Goal: Task Accomplishment & Management: Complete application form

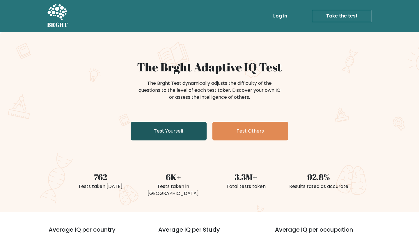
click at [182, 134] on link "Test Yourself" at bounding box center [169, 131] width 76 height 19
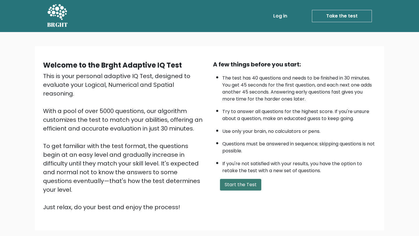
click at [245, 190] on button "Start the Test" at bounding box center [240, 185] width 41 height 12
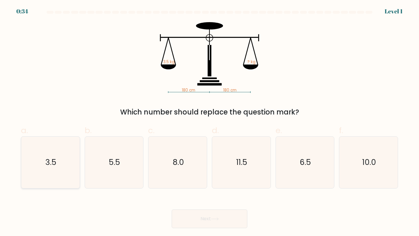
click at [60, 157] on icon "3.5" at bounding box center [50, 161] width 51 height 51
click at [209, 122] on input "a. 3.5" at bounding box center [209, 120] width 0 height 4
radio input "true"
click at [214, 212] on button "Next" at bounding box center [210, 218] width 76 height 19
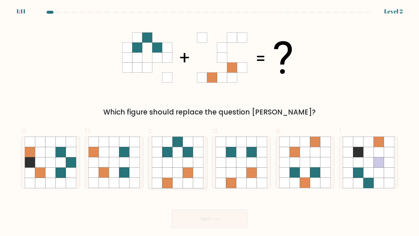
click at [182, 173] on icon at bounding box center [177, 172] width 10 height 10
click at [209, 122] on input "c." at bounding box center [209, 120] width 0 height 4
radio input "true"
click at [201, 224] on button "Next" at bounding box center [210, 218] width 76 height 19
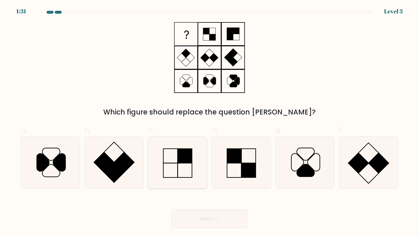
click at [188, 169] on icon at bounding box center [177, 161] width 51 height 51
click at [209, 122] on input "c." at bounding box center [209, 120] width 0 height 4
radio input "true"
click at [200, 218] on button "Next" at bounding box center [210, 218] width 76 height 19
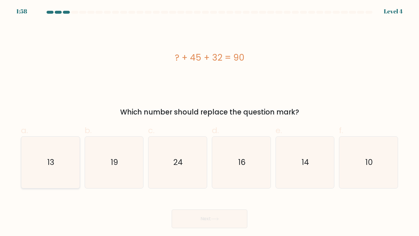
click at [65, 167] on icon "13" at bounding box center [50, 161] width 51 height 51
click at [209, 122] on input "a. 13" at bounding box center [209, 120] width 0 height 4
radio input "true"
click at [211, 219] on button "Next" at bounding box center [210, 218] width 76 height 19
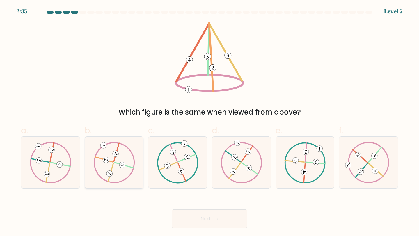
click at [116, 168] on icon at bounding box center [114, 162] width 42 height 41
click at [209, 122] on input "b." at bounding box center [209, 120] width 0 height 4
radio input "true"
click at [197, 216] on button "Next" at bounding box center [210, 218] width 76 height 19
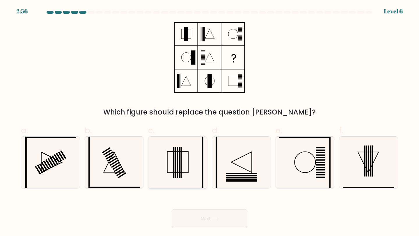
click at [184, 166] on icon at bounding box center [177, 161] width 51 height 51
click at [209, 122] on input "c." at bounding box center [209, 120] width 0 height 4
radio input "true"
click at [199, 220] on button "Next" at bounding box center [210, 218] width 76 height 19
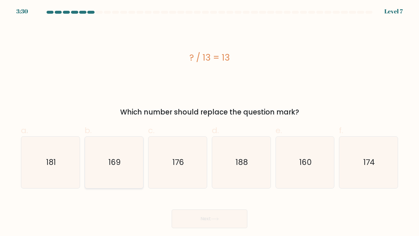
click at [124, 152] on icon "169" at bounding box center [113, 161] width 51 height 51
click at [209, 122] on input "b. 169" at bounding box center [209, 120] width 0 height 4
radio input "true"
click at [202, 218] on button "Next" at bounding box center [210, 218] width 76 height 19
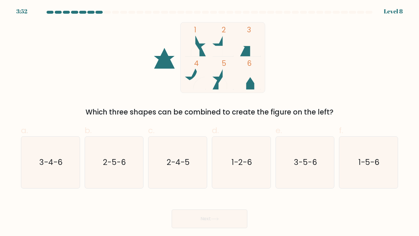
drag, startPoint x: 362, startPoint y: 161, endPoint x: 336, endPoint y: 166, distance: 26.7
click at [362, 161] on text "1-5-6" at bounding box center [368, 162] width 21 height 11
click at [210, 122] on input "f. 1-5-6" at bounding box center [209, 120] width 0 height 4
radio input "true"
click at [227, 221] on button "Next" at bounding box center [210, 218] width 76 height 19
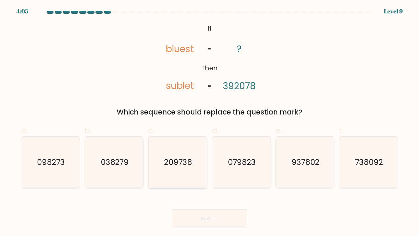
click at [185, 159] on text "209738" at bounding box center [178, 162] width 28 height 11
click at [209, 122] on input "c. 209738" at bounding box center [209, 120] width 0 height 4
radio input "true"
click at [211, 216] on button "Next" at bounding box center [210, 218] width 76 height 19
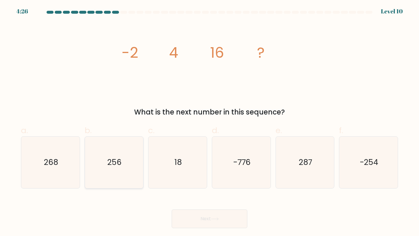
click at [130, 166] on icon "256" at bounding box center [113, 161] width 51 height 51
click at [209, 122] on input "b. 256" at bounding box center [209, 120] width 0 height 4
radio input "true"
click at [206, 219] on button "Next" at bounding box center [210, 218] width 76 height 19
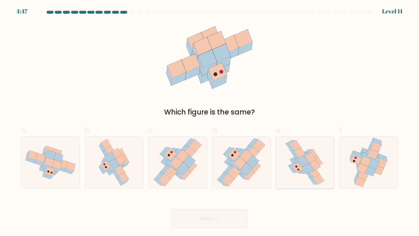
click at [299, 167] on icon at bounding box center [297, 167] width 11 height 10
click at [210, 122] on input "e." at bounding box center [209, 120] width 0 height 4
radio input "true"
click at [226, 223] on button "Next" at bounding box center [210, 218] width 76 height 19
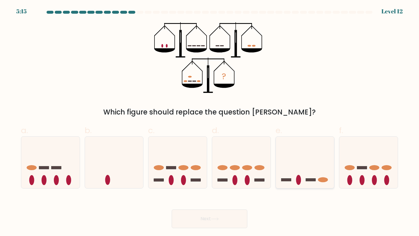
click at [307, 163] on icon at bounding box center [305, 162] width 58 height 48
click at [210, 122] on input "e." at bounding box center [209, 120] width 0 height 4
radio input "true"
click at [224, 218] on button "Next" at bounding box center [210, 218] width 76 height 19
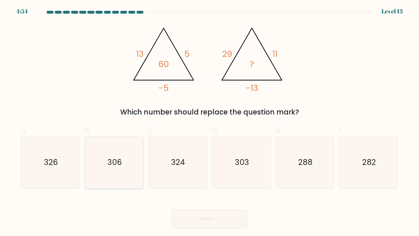
click at [129, 155] on icon "306" at bounding box center [113, 161] width 51 height 51
click at [209, 122] on input "b. 306" at bounding box center [209, 120] width 0 height 4
radio input "true"
click at [196, 221] on button "Next" at bounding box center [210, 218] width 76 height 19
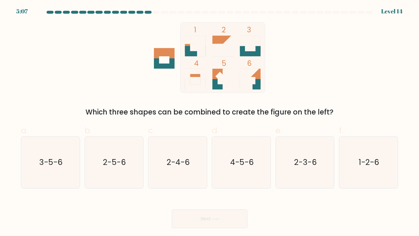
drag, startPoint x: 368, startPoint y: 169, endPoint x: 275, endPoint y: 183, distance: 93.7
click at [364, 169] on icon "1-2-6" at bounding box center [368, 161] width 51 height 51
click at [210, 122] on input "f. 1-2-6" at bounding box center [209, 120] width 0 height 4
radio input "true"
click at [227, 217] on button "Next" at bounding box center [210, 218] width 76 height 19
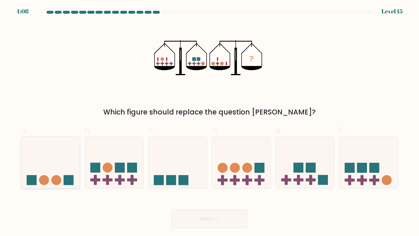
click at [65, 175] on rect at bounding box center [68, 180] width 10 height 10
click at [209, 122] on input "a." at bounding box center [209, 120] width 0 height 4
radio input "true"
click at [211, 220] on button "Next" at bounding box center [210, 218] width 76 height 19
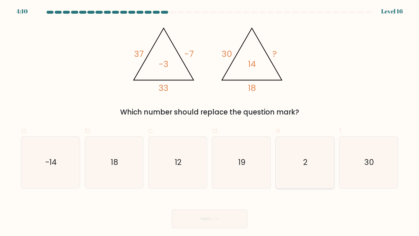
click at [304, 162] on text "2" at bounding box center [305, 162] width 4 height 11
click at [210, 122] on input "e. 2" at bounding box center [209, 120] width 0 height 4
radio input "true"
click at [224, 218] on button "Next" at bounding box center [210, 218] width 76 height 19
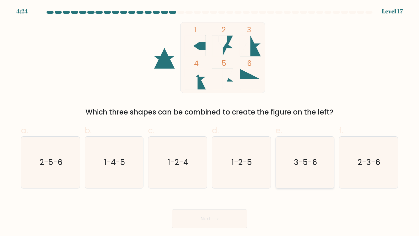
drag, startPoint x: 312, startPoint y: 166, endPoint x: 289, endPoint y: 177, distance: 25.9
click at [312, 166] on text "3-5-6" at bounding box center [305, 162] width 23 height 11
click at [210, 122] on input "e. 3-5-6" at bounding box center [209, 120] width 0 height 4
radio input "true"
click at [211, 223] on button "Next" at bounding box center [210, 218] width 76 height 19
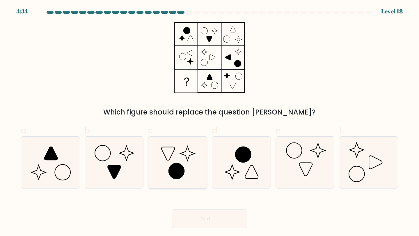
click at [174, 168] on icon at bounding box center [176, 170] width 15 height 15
click at [209, 122] on input "c." at bounding box center [209, 120] width 0 height 4
radio input "true"
click at [210, 223] on button "Next" at bounding box center [210, 218] width 76 height 19
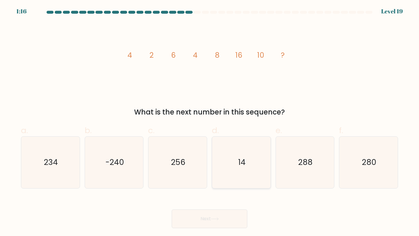
click at [243, 152] on icon "14" at bounding box center [240, 161] width 51 height 51
click at [210, 122] on input "d. 14" at bounding box center [209, 120] width 0 height 4
radio input "true"
click at [229, 220] on button "Next" at bounding box center [210, 218] width 76 height 19
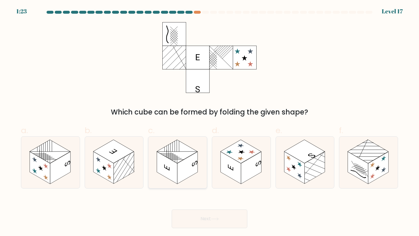
click at [187, 167] on rect at bounding box center [187, 167] width 20 height 32
click at [209, 122] on input "c." at bounding box center [209, 120] width 0 height 4
radio input "true"
click at [200, 218] on button "Next" at bounding box center [210, 218] width 76 height 19
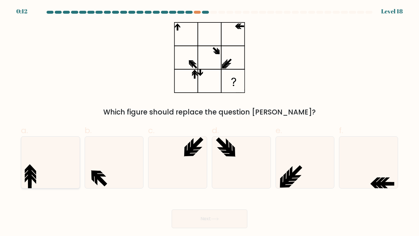
click at [43, 173] on icon at bounding box center [50, 161] width 51 height 51
click at [209, 122] on input "a." at bounding box center [209, 120] width 0 height 4
radio input "true"
click at [195, 220] on button "Next" at bounding box center [210, 218] width 76 height 19
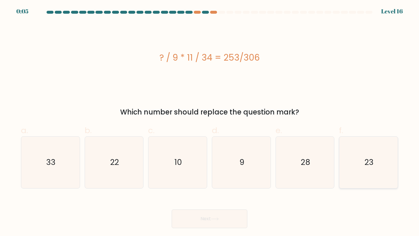
click at [366, 168] on icon "23" at bounding box center [368, 161] width 51 height 51
click at [210, 122] on input "f. 23" at bounding box center [209, 120] width 0 height 4
radio input "true"
click at [209, 219] on button "Next" at bounding box center [210, 218] width 76 height 19
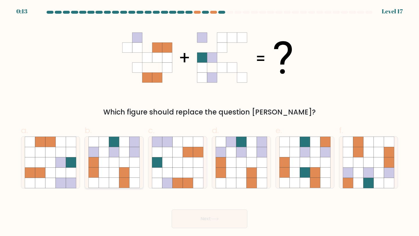
click at [125, 170] on icon at bounding box center [124, 172] width 10 height 10
click at [209, 122] on input "b." at bounding box center [209, 120] width 0 height 4
radio input "true"
click at [211, 219] on button "Next" at bounding box center [210, 218] width 76 height 19
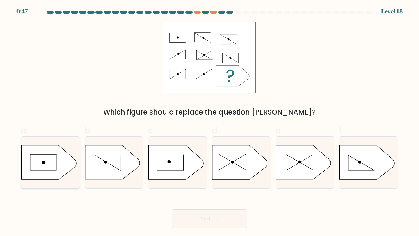
click at [46, 163] on icon at bounding box center [49, 162] width 55 height 34
click at [209, 122] on input "a." at bounding box center [209, 120] width 0 height 4
radio input "true"
click at [204, 225] on button "Next" at bounding box center [210, 218] width 76 height 19
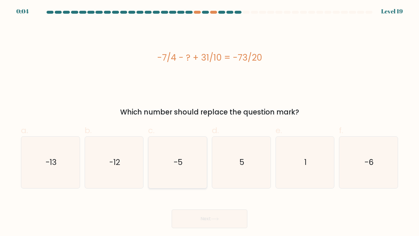
click at [189, 160] on icon "-5" at bounding box center [177, 161] width 51 height 51
click at [209, 122] on input "c. -5" at bounding box center [209, 120] width 0 height 4
radio input "true"
click at [205, 216] on button "Next" at bounding box center [210, 218] width 76 height 19
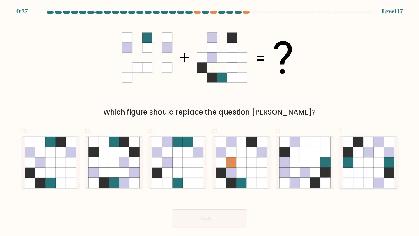
click at [357, 163] on icon at bounding box center [358, 162] width 10 height 10
click at [210, 122] on input "f." at bounding box center [209, 120] width 0 height 4
radio input "true"
click at [219, 215] on button "Next" at bounding box center [210, 218] width 76 height 19
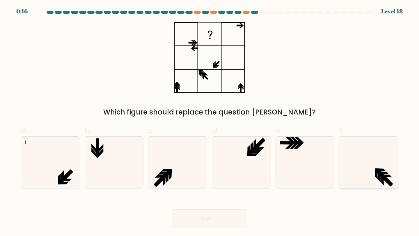
click at [365, 179] on icon at bounding box center [368, 161] width 51 height 51
click at [210, 122] on input "f." at bounding box center [209, 120] width 0 height 4
radio input "true"
click at [210, 217] on button "Next" at bounding box center [210, 218] width 76 height 19
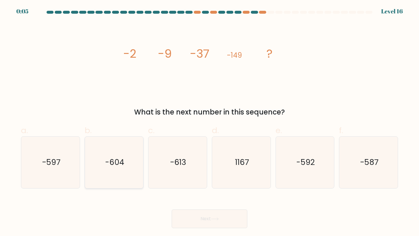
click at [122, 162] on text "-604" at bounding box center [114, 162] width 19 height 11
click at [209, 122] on input "b. -604" at bounding box center [209, 120] width 0 height 4
radio input "true"
click at [211, 216] on button "Next" at bounding box center [210, 218] width 76 height 19
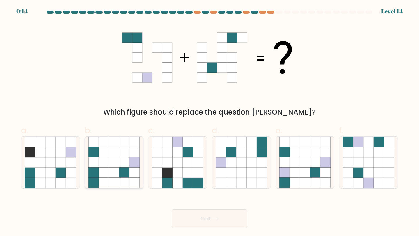
click at [124, 167] on icon at bounding box center [124, 162] width 10 height 10
click at [209, 122] on input "b." at bounding box center [209, 120] width 0 height 4
radio input "true"
click at [203, 220] on button "Next" at bounding box center [210, 218] width 76 height 19
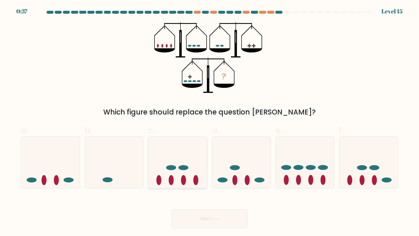
click at [192, 170] on icon at bounding box center [177, 162] width 58 height 48
click at [209, 122] on input "c." at bounding box center [209, 120] width 0 height 4
radio input "true"
click at [215, 217] on icon at bounding box center [215, 218] width 8 height 3
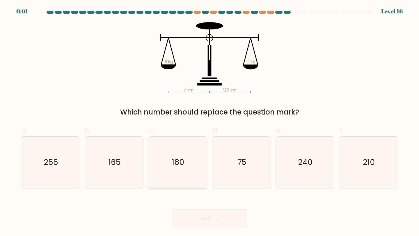
click at [191, 162] on icon "180" at bounding box center [177, 161] width 51 height 51
click at [209, 122] on input "c. 180" at bounding box center [209, 120] width 0 height 4
radio input "true"
click at [192, 222] on button "Next" at bounding box center [210, 218] width 76 height 19
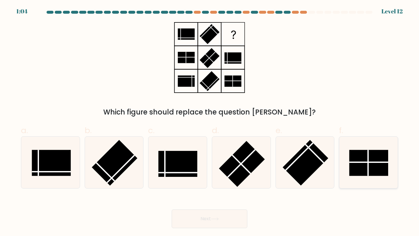
click at [377, 160] on rect at bounding box center [368, 163] width 39 height 26
click at [210, 122] on input "f." at bounding box center [209, 120] width 0 height 4
radio input "true"
click at [216, 219] on icon at bounding box center [215, 218] width 8 height 3
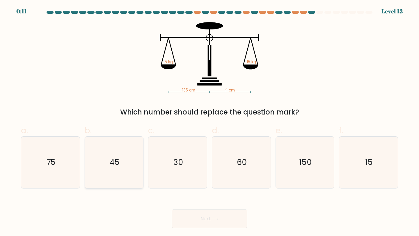
click at [130, 151] on icon "45" at bounding box center [113, 161] width 51 height 51
click at [209, 122] on input "b. 45" at bounding box center [209, 120] width 0 height 4
radio input "true"
click at [216, 215] on button "Next" at bounding box center [210, 218] width 76 height 19
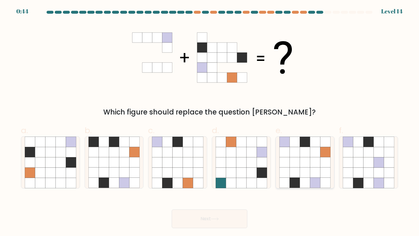
click at [309, 164] on icon at bounding box center [304, 162] width 10 height 10
click at [210, 122] on input "e." at bounding box center [209, 120] width 0 height 4
radio input "true"
click at [212, 222] on button "Next" at bounding box center [210, 218] width 76 height 19
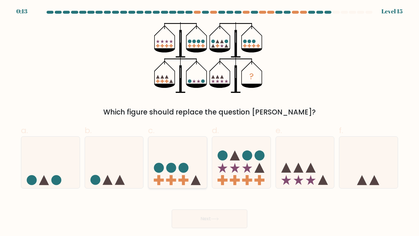
click at [193, 167] on icon at bounding box center [177, 162] width 58 height 48
click at [209, 122] on input "c." at bounding box center [209, 120] width 0 height 4
radio input "true"
click at [209, 218] on button "Next" at bounding box center [210, 218] width 76 height 19
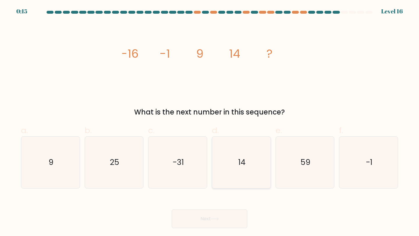
click at [241, 156] on icon "14" at bounding box center [240, 161] width 51 height 51
click at [210, 122] on input "d. 14" at bounding box center [209, 120] width 0 height 4
radio input "true"
click at [229, 218] on button "Next" at bounding box center [210, 218] width 76 height 19
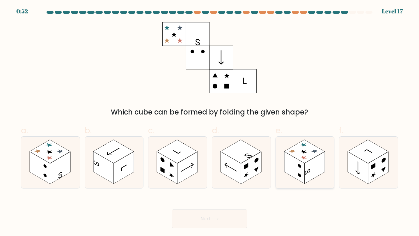
click at [288, 155] on rect at bounding box center [294, 167] width 20 height 32
click at [210, 122] on input "e." at bounding box center [209, 120] width 0 height 4
radio input "true"
click at [230, 220] on button "Next" at bounding box center [210, 218] width 76 height 19
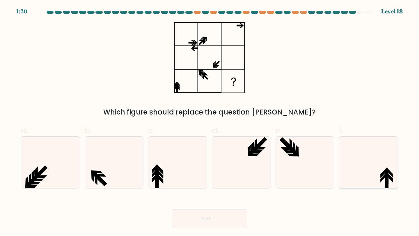
click at [382, 179] on icon at bounding box center [383, 177] width 6 height 10
click at [210, 122] on input "f." at bounding box center [209, 120] width 0 height 4
radio input "true"
click at [220, 215] on button "Next" at bounding box center [210, 218] width 76 height 19
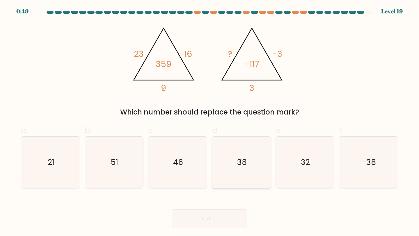
click at [234, 164] on icon "38" at bounding box center [240, 161] width 51 height 51
click at [210, 122] on input "d. 38" at bounding box center [209, 120] width 0 height 4
radio input "true"
click at [227, 214] on button "Next" at bounding box center [210, 218] width 76 height 19
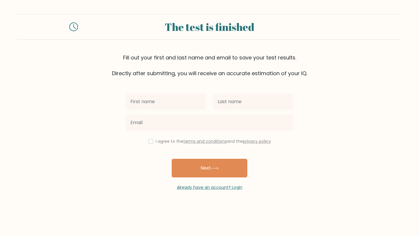
click at [150, 142] on input "checkbox" at bounding box center [150, 141] width 5 height 5
checkbox input "true"
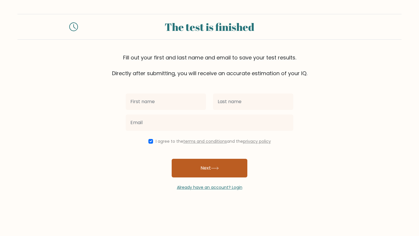
click at [208, 165] on button "Next" at bounding box center [210, 167] width 76 height 19
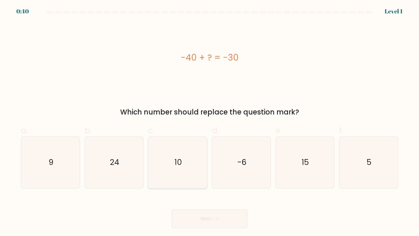
click at [182, 166] on icon "10" at bounding box center [177, 161] width 51 height 51
click at [209, 122] on input "c. 10" at bounding box center [209, 120] width 0 height 4
radio input "true"
click at [205, 216] on button "Next" at bounding box center [210, 218] width 76 height 19
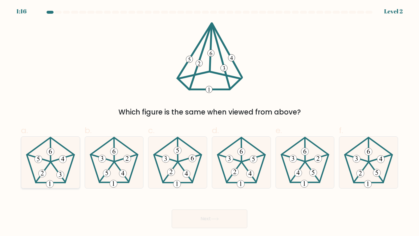
click at [53, 166] on icon at bounding box center [50, 161] width 51 height 51
click at [209, 122] on input "a." at bounding box center [209, 120] width 0 height 4
radio input "true"
click at [216, 222] on button "Next" at bounding box center [210, 218] width 76 height 19
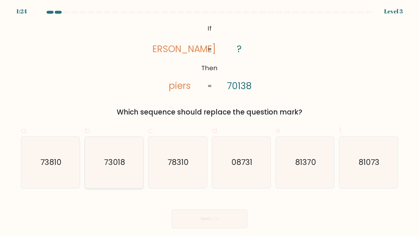
click at [125, 164] on icon "73018" at bounding box center [113, 161] width 51 height 51
click at [209, 122] on input "b. 73018" at bounding box center [209, 120] width 0 height 4
radio input "true"
click at [210, 218] on button "Next" at bounding box center [210, 218] width 76 height 19
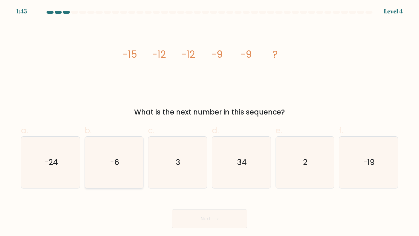
click at [127, 162] on icon "-6" at bounding box center [113, 161] width 51 height 51
click at [209, 122] on input "b. -6" at bounding box center [209, 120] width 0 height 4
radio input "true"
click at [212, 221] on button "Next" at bounding box center [210, 218] width 76 height 19
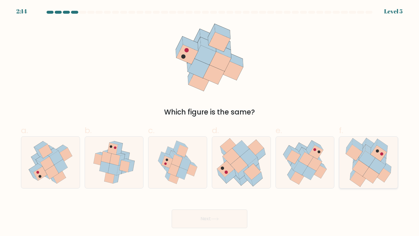
click at [380, 179] on icon at bounding box center [382, 174] width 16 height 16
click at [210, 122] on input "f." at bounding box center [209, 120] width 0 height 4
radio input "true"
click at [208, 215] on button "Next" at bounding box center [210, 218] width 76 height 19
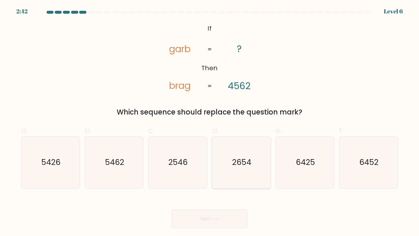
click at [254, 166] on icon "2654" at bounding box center [240, 161] width 51 height 51
click at [210, 122] on input "d. 2654" at bounding box center [209, 120] width 0 height 4
radio input "true"
click at [215, 219] on icon at bounding box center [215, 218] width 8 height 3
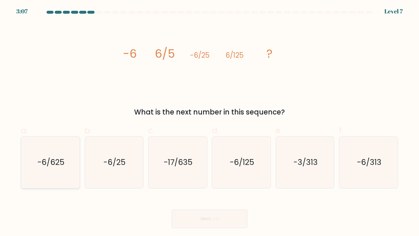
click at [57, 176] on icon "-6/625" at bounding box center [50, 161] width 51 height 51
click at [209, 122] on input "a. -6/625" at bounding box center [209, 120] width 0 height 4
radio input "true"
click at [189, 218] on button "Next" at bounding box center [210, 218] width 76 height 19
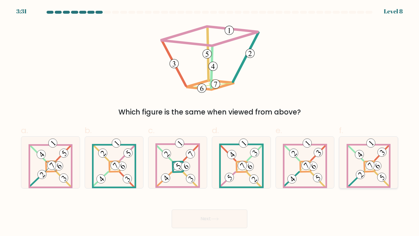
click at [362, 164] on icon at bounding box center [368, 161] width 44 height 51
click at [210, 122] on input "f." at bounding box center [209, 120] width 0 height 4
radio input "true"
click at [222, 217] on button "Next" at bounding box center [210, 218] width 76 height 19
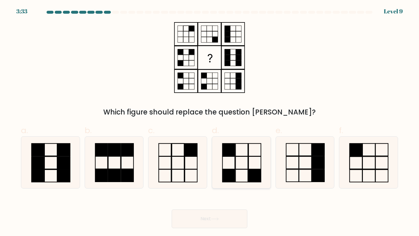
click at [240, 167] on icon at bounding box center [240, 161] width 51 height 51
click at [210, 122] on input "d." at bounding box center [209, 120] width 0 height 4
radio input "true"
click at [214, 218] on icon at bounding box center [214, 218] width 7 height 3
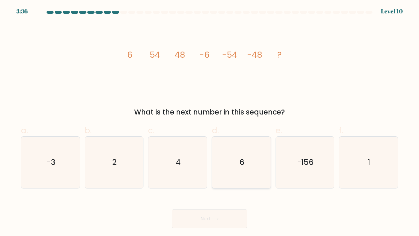
click at [237, 165] on icon "6" at bounding box center [240, 161] width 51 height 51
click at [210, 122] on input "d. 6" at bounding box center [209, 120] width 0 height 4
radio input "true"
click at [206, 220] on button "Next" at bounding box center [210, 218] width 76 height 19
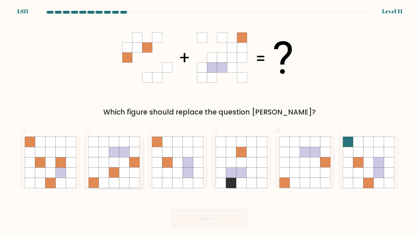
click at [124, 175] on icon at bounding box center [124, 172] width 10 height 10
click at [209, 122] on input "b." at bounding box center [209, 120] width 0 height 4
radio input "true"
click at [195, 221] on button "Next" at bounding box center [210, 218] width 76 height 19
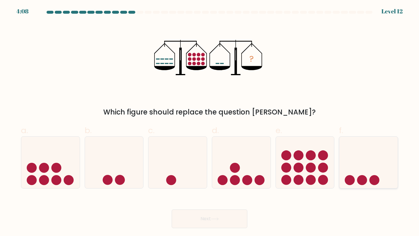
click at [355, 178] on icon at bounding box center [368, 162] width 58 height 48
click at [210, 122] on input "f." at bounding box center [209, 120] width 0 height 4
radio input "true"
click at [208, 220] on button "Next" at bounding box center [210, 218] width 76 height 19
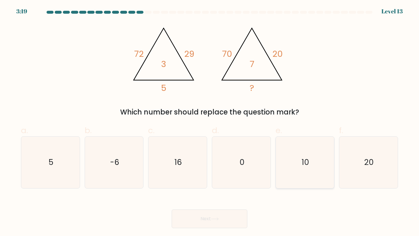
click at [298, 168] on icon "10" at bounding box center [304, 161] width 51 height 51
click at [210, 122] on input "e. 10" at bounding box center [209, 120] width 0 height 4
radio input "true"
click at [213, 220] on icon at bounding box center [215, 218] width 8 height 3
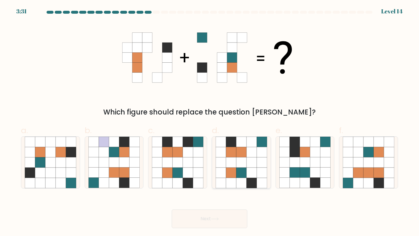
click at [246, 173] on icon at bounding box center [241, 172] width 10 height 10
click at [210, 122] on input "d." at bounding box center [209, 120] width 0 height 4
radio input "true"
click at [225, 218] on button "Next" at bounding box center [210, 218] width 76 height 19
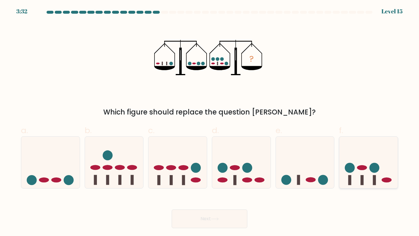
click at [372, 181] on icon at bounding box center [368, 162] width 58 height 48
click at [210, 122] on input "f." at bounding box center [209, 120] width 0 height 4
radio input "true"
click at [232, 217] on button "Next" at bounding box center [210, 218] width 76 height 19
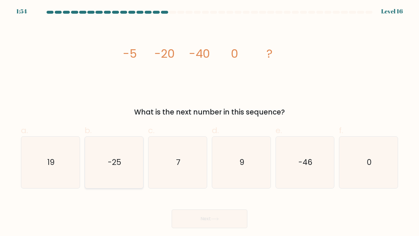
click at [113, 153] on icon "-25" at bounding box center [113, 161] width 51 height 51
click at [209, 122] on input "b. -25" at bounding box center [209, 120] width 0 height 4
radio input "true"
click at [193, 218] on button "Next" at bounding box center [210, 218] width 76 height 19
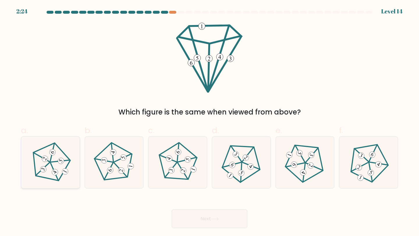
click at [53, 151] on 648 at bounding box center [52, 152] width 8 height 8
click at [209, 122] on input "a." at bounding box center [209, 120] width 0 height 4
radio input "true"
click at [224, 215] on button "Next" at bounding box center [210, 218] width 76 height 19
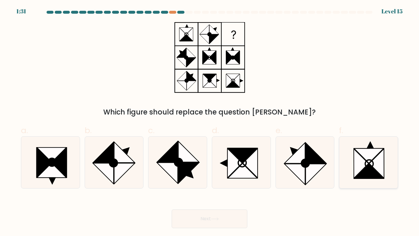
click at [360, 162] on icon at bounding box center [361, 163] width 15 height 29
click at [210, 122] on input "f." at bounding box center [209, 120] width 0 height 4
radio input "true"
click at [229, 217] on button "Next" at bounding box center [210, 218] width 76 height 19
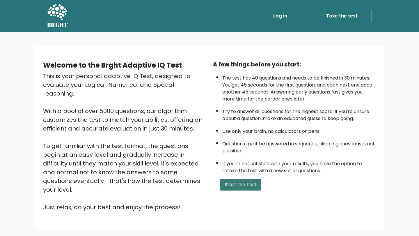
click at [237, 189] on button "Start the Test" at bounding box center [240, 185] width 41 height 12
click at [345, 16] on link "Take the test" at bounding box center [342, 16] width 60 height 12
click at [239, 190] on button "Start the Test" at bounding box center [240, 185] width 41 height 12
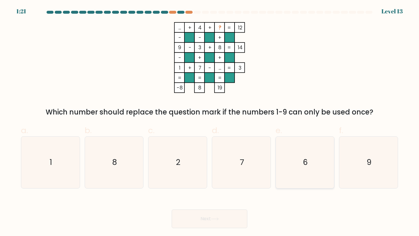
click at [309, 164] on icon "6" at bounding box center [304, 161] width 51 height 51
click at [210, 122] on input "e. 6" at bounding box center [209, 120] width 0 height 4
radio input "true"
click at [208, 218] on button "Next" at bounding box center [210, 218] width 76 height 19
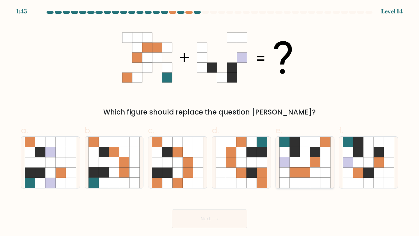
click at [309, 160] on icon at bounding box center [304, 162] width 10 height 10
click at [210, 122] on input "e." at bounding box center [209, 120] width 0 height 4
radio input "true"
click at [221, 220] on button "Next" at bounding box center [210, 218] width 76 height 19
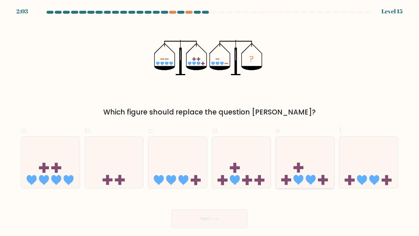
click at [304, 170] on icon at bounding box center [305, 162] width 58 height 48
click at [210, 122] on input "e." at bounding box center [209, 120] width 0 height 4
radio input "true"
click at [222, 219] on button "Next" at bounding box center [210, 218] width 76 height 19
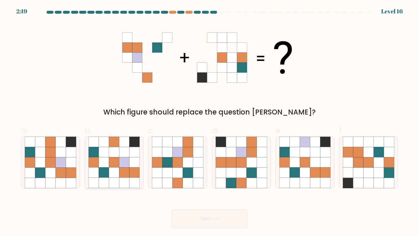
click at [121, 178] on icon at bounding box center [124, 182] width 10 height 10
click at [209, 122] on input "b." at bounding box center [209, 120] width 0 height 4
radio input "true"
click at [197, 226] on button "Next" at bounding box center [210, 218] width 76 height 19
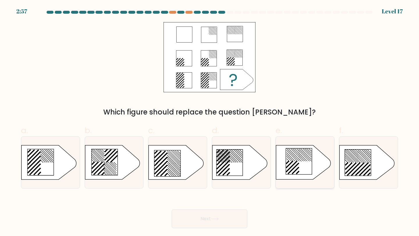
click at [299, 160] on icon at bounding box center [299, 161] width 26 height 26
click at [210, 122] on input "e." at bounding box center [209, 120] width 0 height 4
radio input "true"
click at [216, 217] on icon at bounding box center [215, 218] width 8 height 3
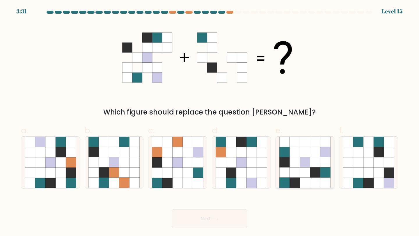
click at [296, 172] on icon at bounding box center [294, 172] width 10 height 10
click at [210, 122] on input "e." at bounding box center [209, 120] width 0 height 4
radio input "true"
click at [224, 215] on button "Next" at bounding box center [210, 218] width 76 height 19
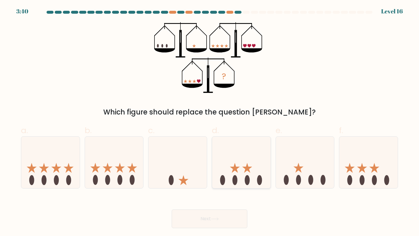
click at [249, 170] on icon at bounding box center [247, 168] width 10 height 10
click at [210, 122] on input "d." at bounding box center [209, 120] width 0 height 4
radio input "true"
click at [204, 219] on button "Next" at bounding box center [210, 218] width 76 height 19
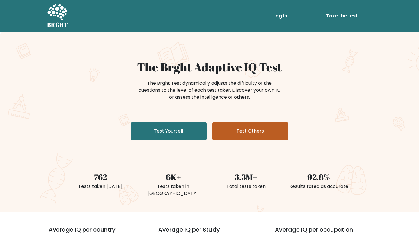
click at [249, 135] on link "Test Others" at bounding box center [250, 131] width 76 height 19
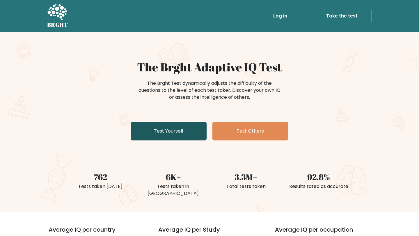
click at [178, 131] on link "Test Yourself" at bounding box center [169, 131] width 76 height 19
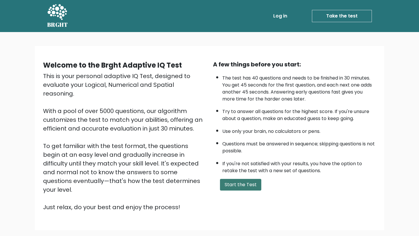
click at [247, 190] on button "Start the Test" at bounding box center [240, 185] width 41 height 12
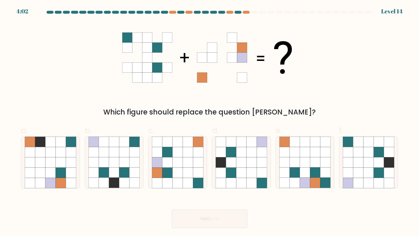
click at [389, 13] on div at bounding box center [209, 13] width 384 height 5
click at [185, 158] on icon at bounding box center [188, 162] width 10 height 10
click at [209, 122] on input "c." at bounding box center [209, 120] width 0 height 4
radio input "true"
click at [199, 217] on button "Next" at bounding box center [210, 218] width 76 height 19
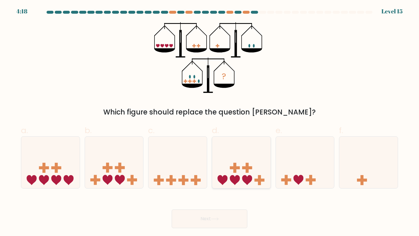
click at [240, 173] on icon at bounding box center [241, 162] width 58 height 48
click at [210, 122] on input "d." at bounding box center [209, 120] width 0 height 4
radio input "true"
click at [203, 224] on button "Next" at bounding box center [210, 218] width 76 height 19
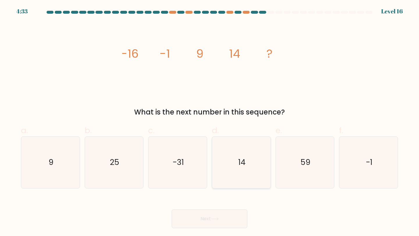
click at [234, 166] on icon "14" at bounding box center [240, 161] width 51 height 51
click at [210, 122] on input "d. 14" at bounding box center [209, 120] width 0 height 4
radio input "true"
click at [197, 216] on button "Next" at bounding box center [210, 218] width 76 height 19
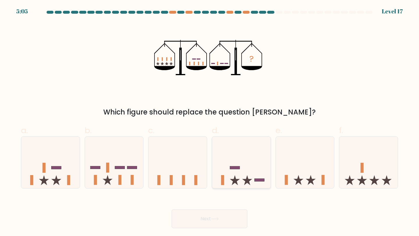
click at [242, 175] on icon at bounding box center [241, 162] width 58 height 48
click at [210, 122] on input "d." at bounding box center [209, 120] width 0 height 4
radio input "true"
click at [216, 222] on button "Next" at bounding box center [210, 218] width 76 height 19
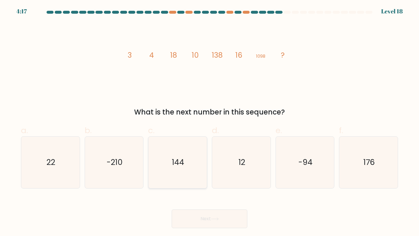
click at [168, 169] on icon "144" at bounding box center [177, 161] width 51 height 51
click at [209, 122] on input "c. 144" at bounding box center [209, 120] width 0 height 4
radio input "true"
click at [207, 220] on button "Next" at bounding box center [210, 218] width 76 height 19
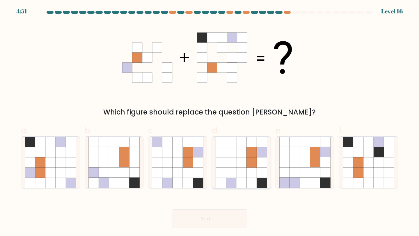
click at [247, 167] on icon at bounding box center [251, 172] width 10 height 10
click at [210, 122] on input "d." at bounding box center [209, 120] width 0 height 4
radio input "true"
click at [207, 217] on button "Next" at bounding box center [210, 218] width 76 height 19
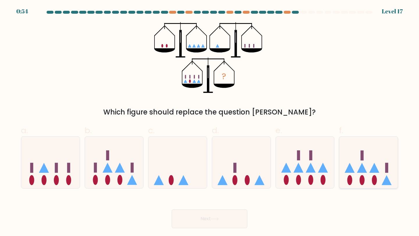
click at [367, 178] on icon at bounding box center [368, 162] width 58 height 48
click at [210, 122] on input "f." at bounding box center [209, 120] width 0 height 4
radio input "true"
click at [217, 215] on button "Next" at bounding box center [210, 218] width 76 height 19
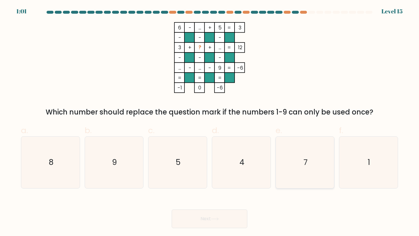
click at [307, 147] on icon "7" at bounding box center [304, 161] width 51 height 51
click at [210, 122] on input "e. 7" at bounding box center [209, 120] width 0 height 4
radio input "true"
click at [215, 219] on icon at bounding box center [215, 218] width 8 height 3
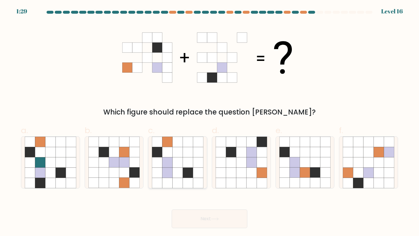
click at [174, 162] on icon at bounding box center [177, 162] width 10 height 10
click at [209, 122] on input "c." at bounding box center [209, 120] width 0 height 4
radio input "true"
click at [199, 222] on button "Next" at bounding box center [210, 218] width 76 height 19
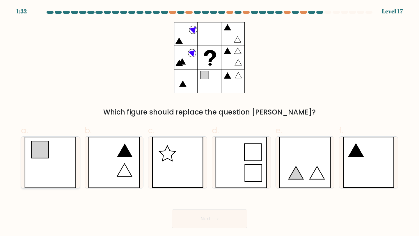
click at [53, 167] on icon at bounding box center [50, 161] width 52 height 51
click at [209, 122] on input "a." at bounding box center [209, 120] width 0 height 4
radio input "true"
click at [201, 221] on button "Next" at bounding box center [210, 218] width 76 height 19
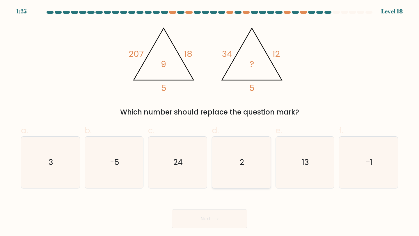
click at [240, 172] on icon "2" at bounding box center [240, 161] width 51 height 51
click at [210, 122] on input "d. 2" at bounding box center [209, 120] width 0 height 4
radio input "true"
click at [211, 218] on button "Next" at bounding box center [210, 218] width 76 height 19
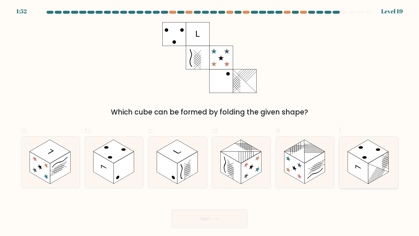
click at [367, 160] on rect at bounding box center [367, 152] width 41 height 24
click at [210, 122] on input "f." at bounding box center [209, 120] width 0 height 4
radio input "true"
click at [200, 217] on button "Next" at bounding box center [210, 218] width 76 height 19
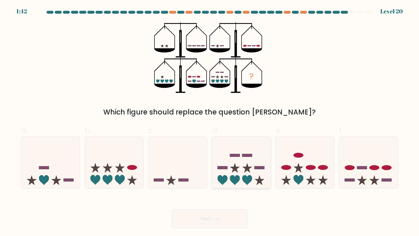
click at [229, 176] on icon at bounding box center [241, 162] width 58 height 48
click at [210, 122] on input "d." at bounding box center [209, 120] width 0 height 4
radio input "true"
click at [115, 183] on icon at bounding box center [114, 162] width 58 height 48
click at [209, 122] on input "b." at bounding box center [209, 120] width 0 height 4
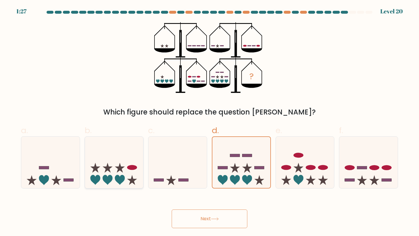
radio input "true"
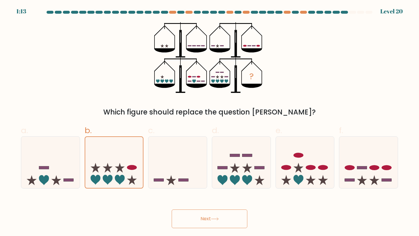
click at [200, 217] on button "Next" at bounding box center [210, 218] width 76 height 19
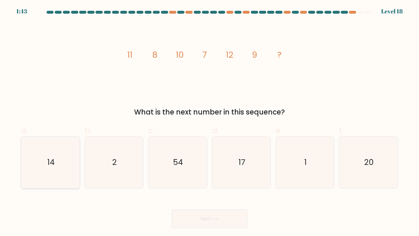
click at [60, 168] on icon "14" at bounding box center [50, 161] width 51 height 51
click at [209, 122] on input "a. 14" at bounding box center [209, 120] width 0 height 4
radio input "true"
click at [210, 214] on button "Next" at bounding box center [210, 218] width 76 height 19
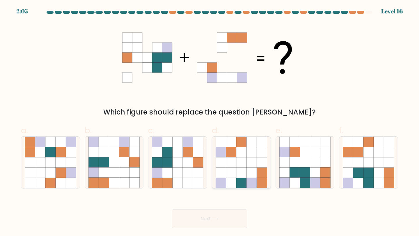
click at [247, 162] on icon at bounding box center [251, 162] width 10 height 10
click at [210, 122] on input "d." at bounding box center [209, 120] width 0 height 4
radio input "true"
click at [222, 224] on button "Next" at bounding box center [210, 218] width 76 height 19
